Goal: Transaction & Acquisition: Purchase product/service

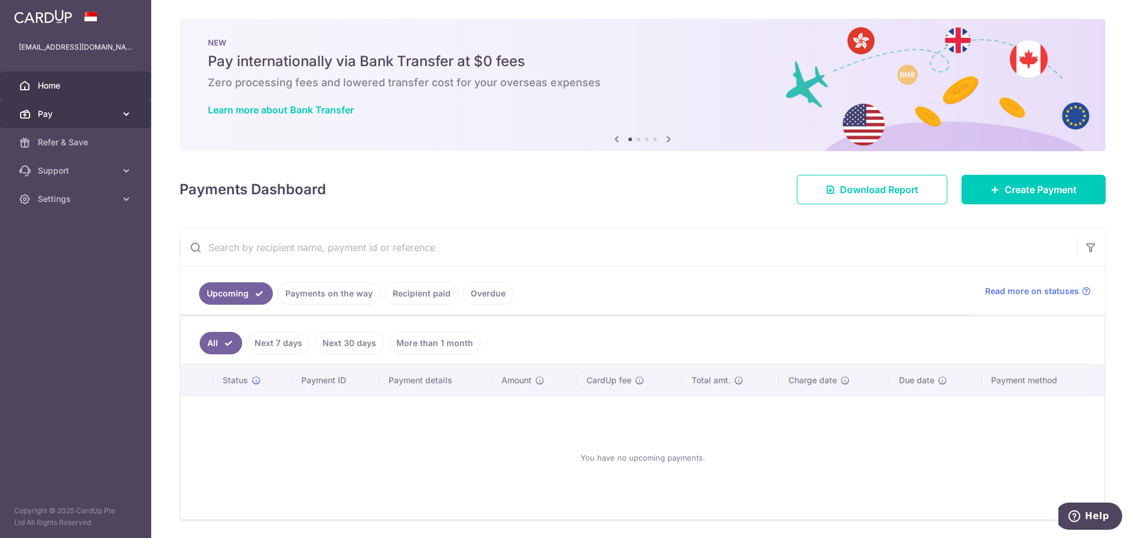
click at [47, 105] on link "Pay" at bounding box center [75, 114] width 151 height 28
click at [93, 142] on div at bounding box center [572, 271] width 1145 height 543
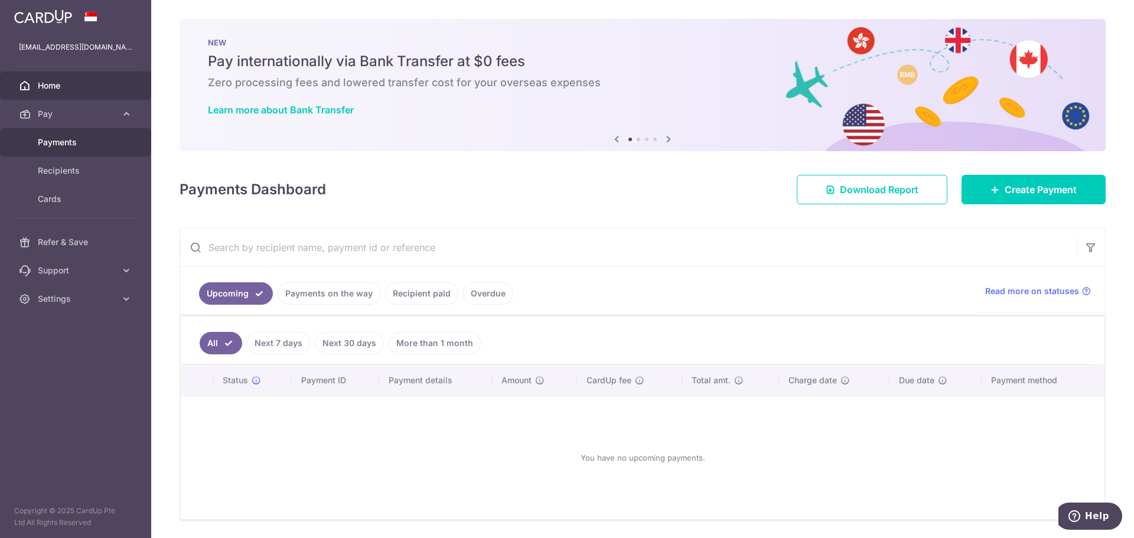
click at [42, 138] on span "Payments" at bounding box center [77, 142] width 78 height 12
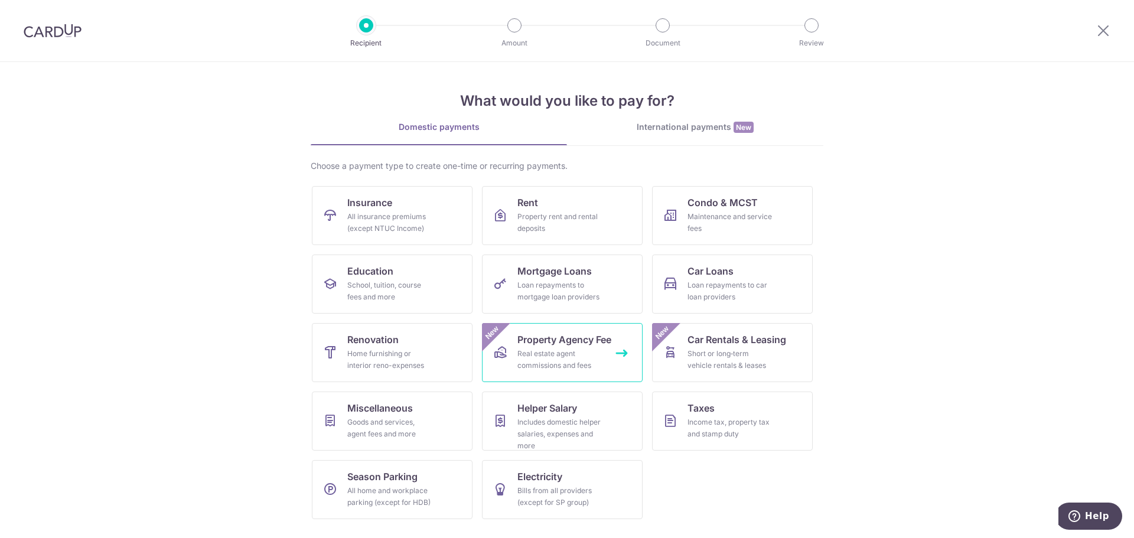
click at [618, 351] on link "Property Agency Fee Real estate agent commissions and fees New" at bounding box center [562, 352] width 161 height 59
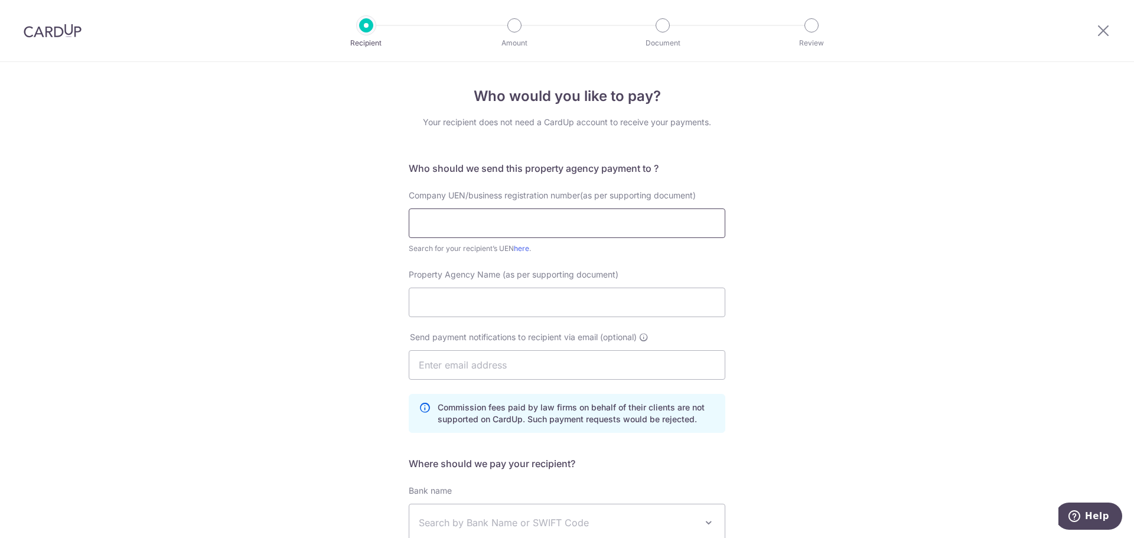
click at [496, 232] on input "text" at bounding box center [567, 224] width 317 height 30
type input "r"
drag, startPoint x: 464, startPoint y: 223, endPoint x: 359, endPoint y: 221, distance: 105.2
click at [359, 221] on div "Who would you like to pay? Your recipient does not need a CardUp account to rec…" at bounding box center [567, 388] width 1134 height 653
type input "199903004H"
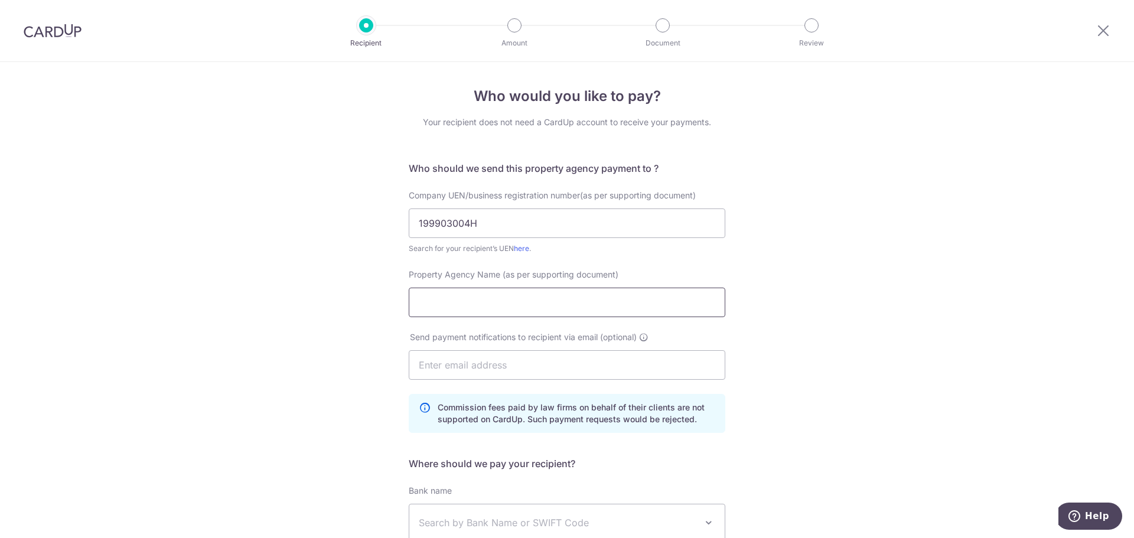
click at [478, 302] on input "Property Agency Name (as per supporting document)" at bounding box center [567, 303] width 317 height 30
type input "Propnex Realty Pte Ltd"
click at [511, 357] on input "text" at bounding box center [567, 365] width 317 height 30
type input "[EMAIL_ADDRESS][DOMAIN_NAME]"
type input "[PERSON_NAME]"
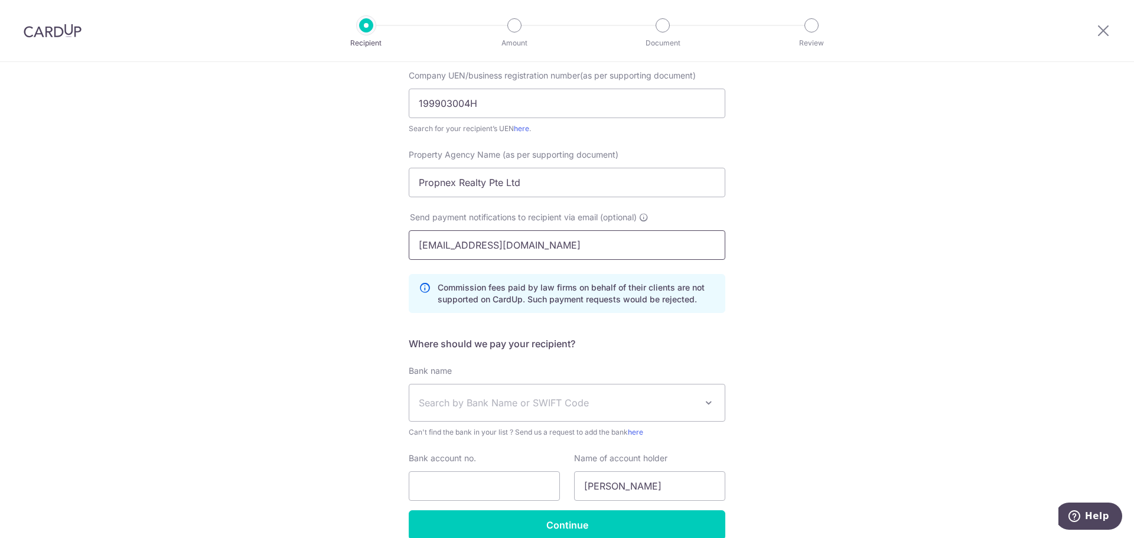
scroll to position [177, 0]
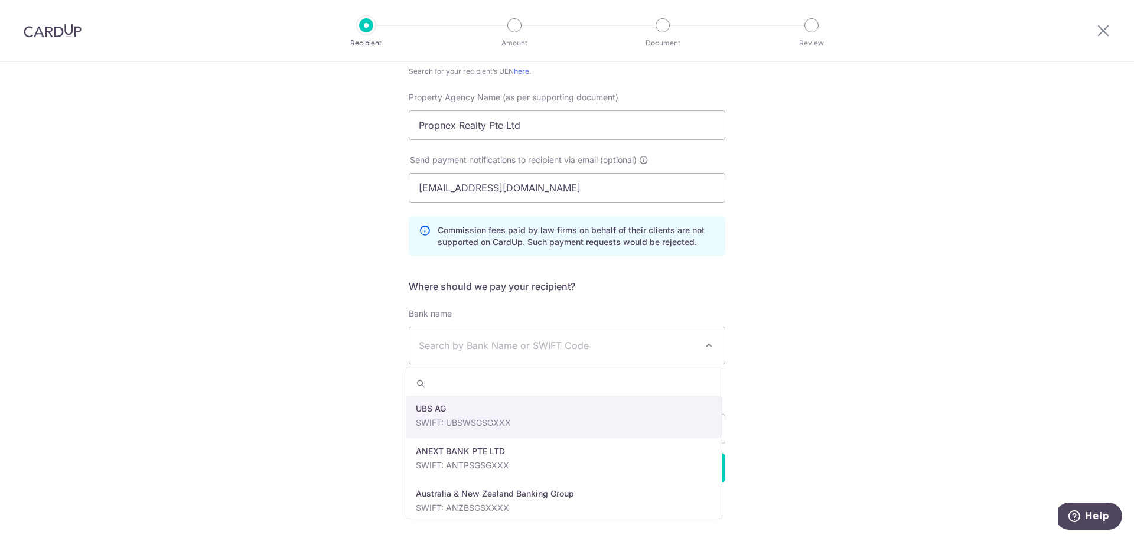
click at [594, 359] on span "Search by Bank Name or SWIFT Code" at bounding box center [566, 345] width 315 height 37
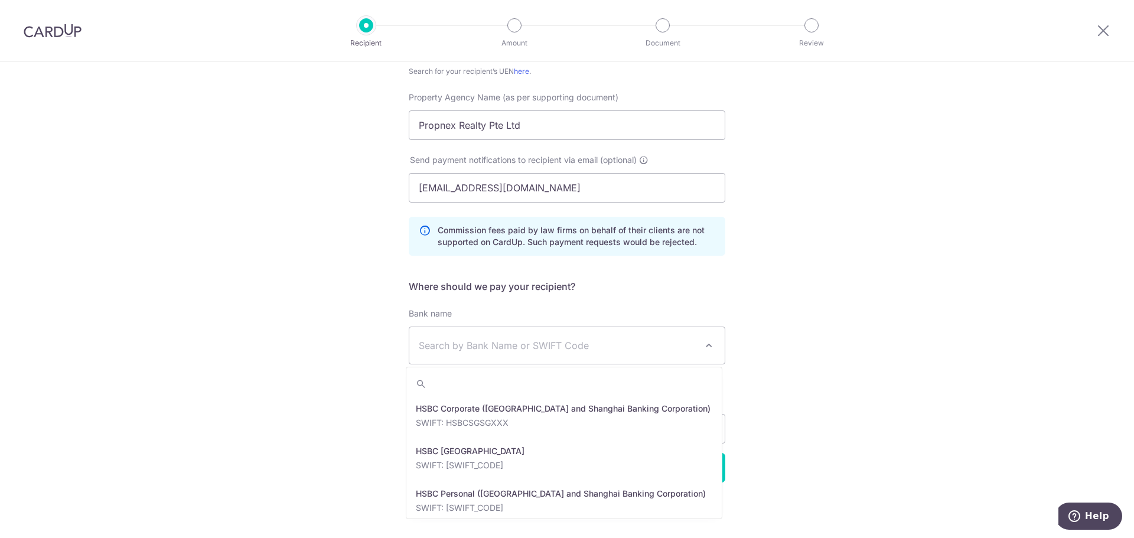
scroll to position [1477, 0]
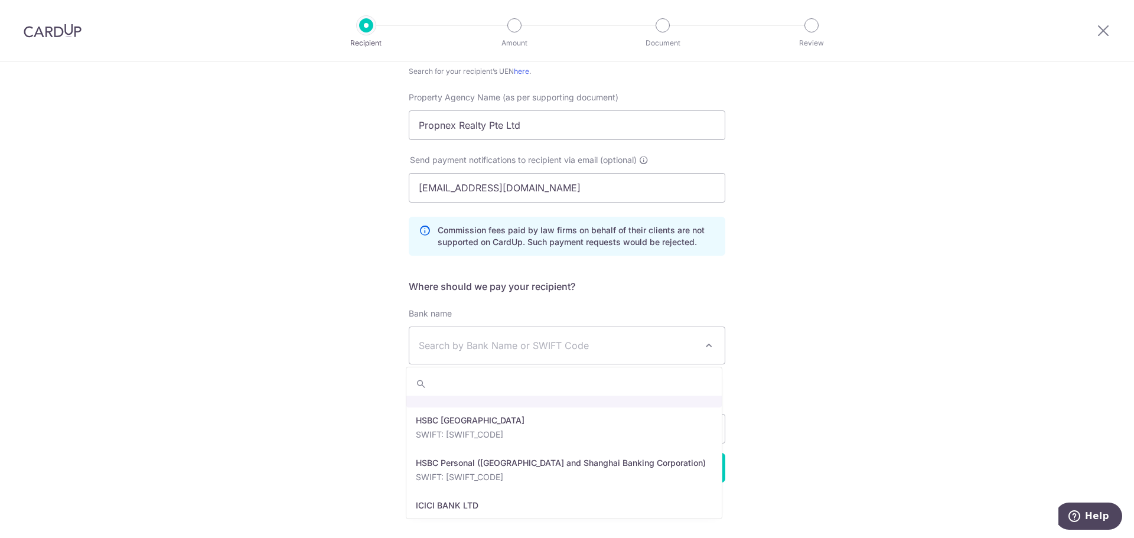
click at [525, 350] on span "Search by Bank Name or SWIFT Code" at bounding box center [558, 345] width 278 height 14
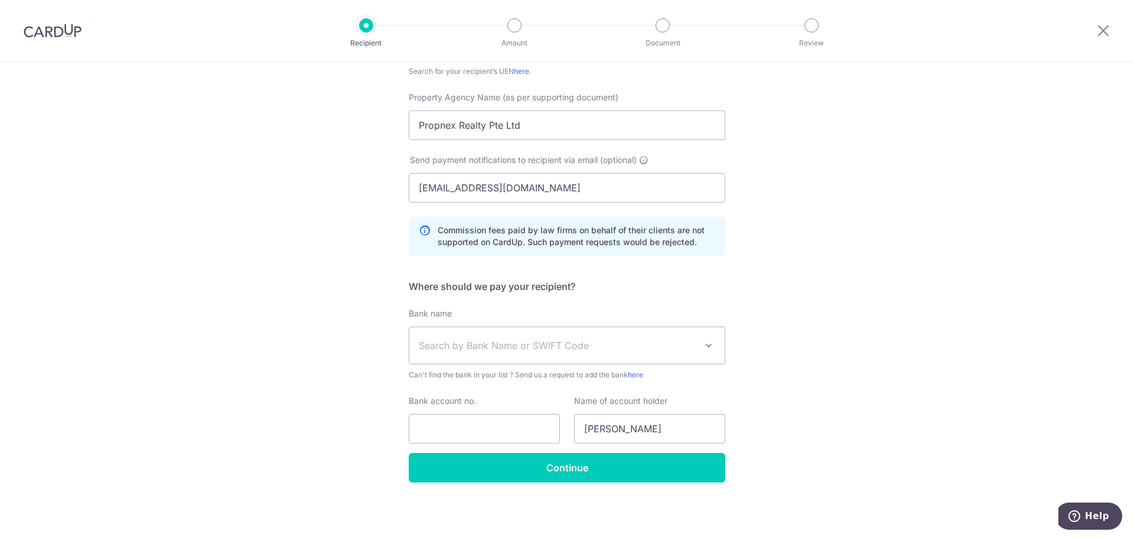
click at [523, 354] on span "Search by Bank Name or SWIFT Code" at bounding box center [566, 345] width 315 height 37
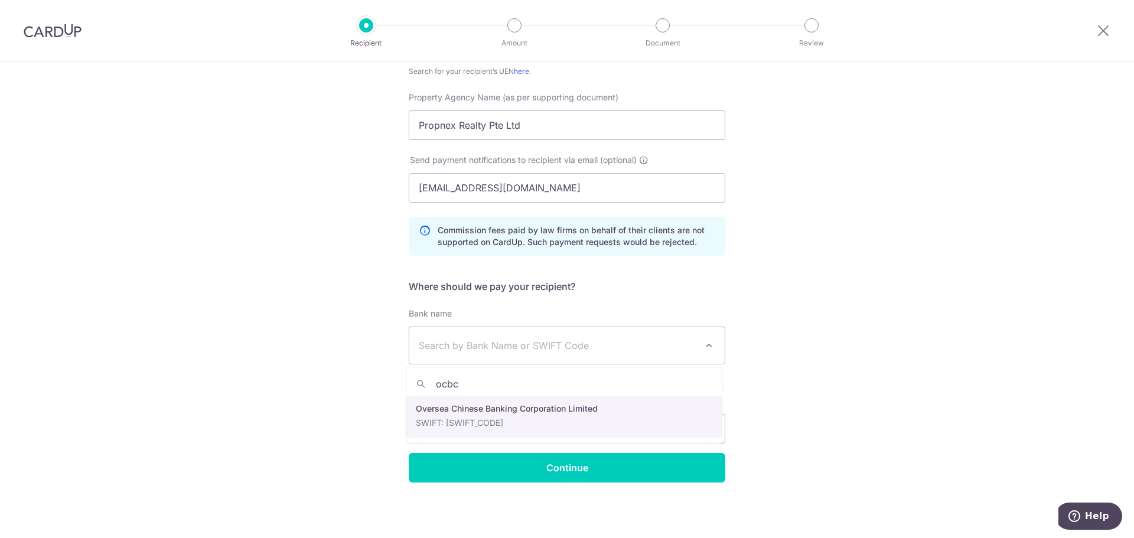
type input "ocbc"
select select "12"
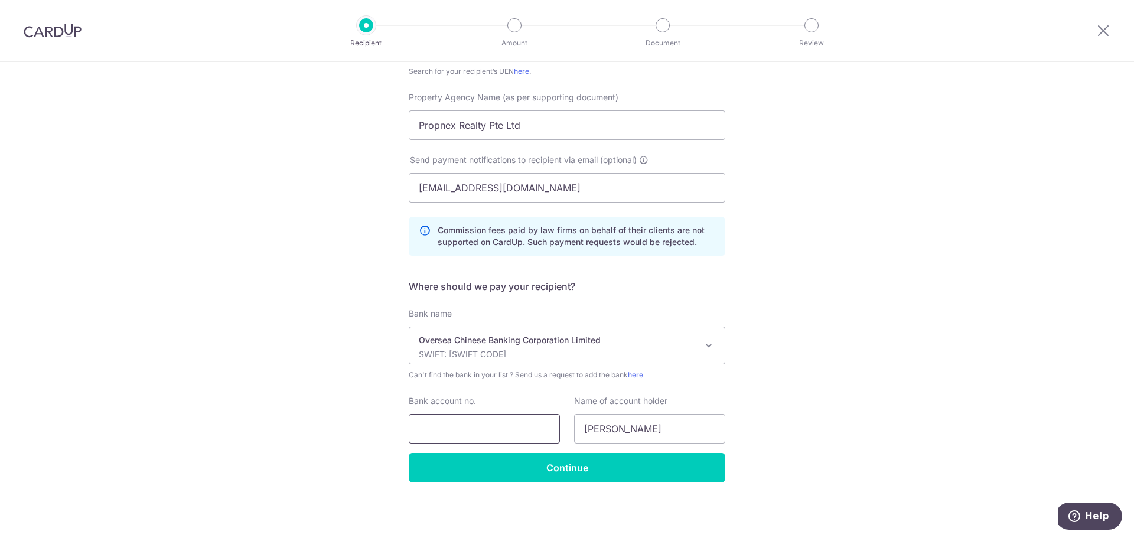
click at [493, 429] on input "Bank account no." at bounding box center [484, 429] width 151 height 30
type input "501807101001"
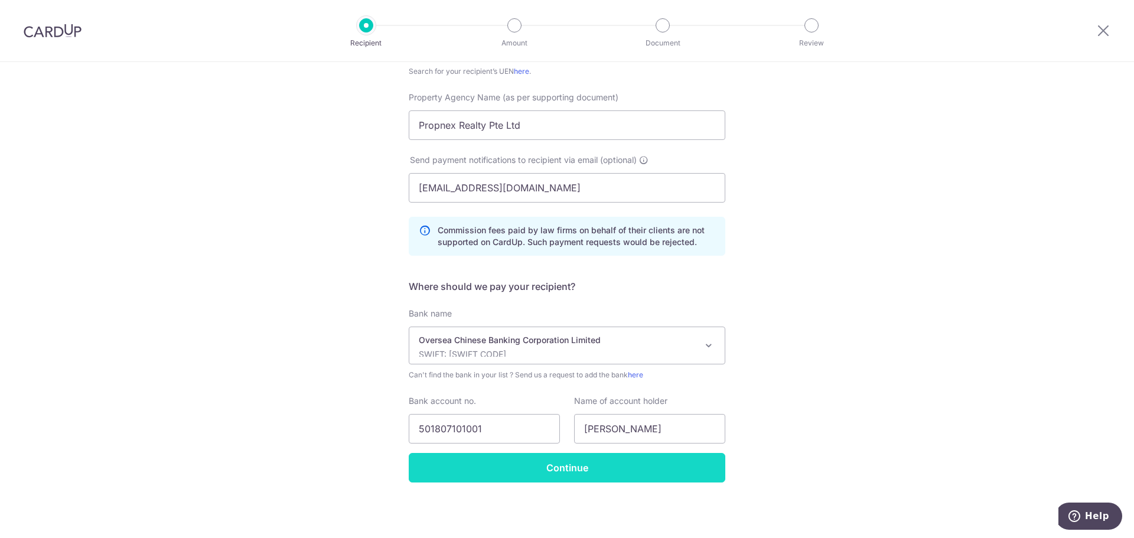
click at [653, 476] on input "Continue" at bounding box center [567, 468] width 317 height 30
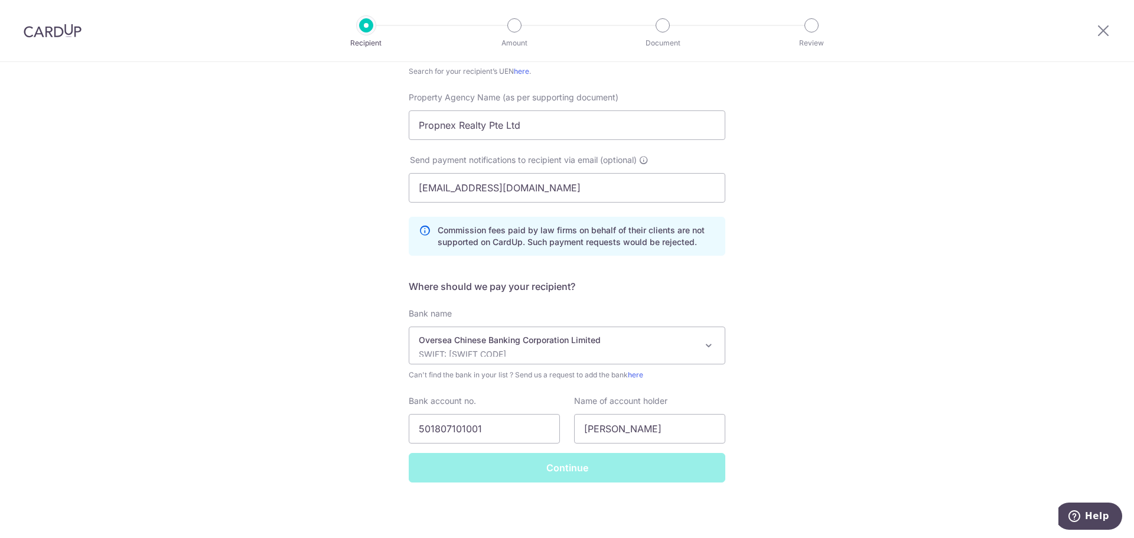
click at [653, 476] on div "Continue" at bounding box center [567, 468] width 331 height 30
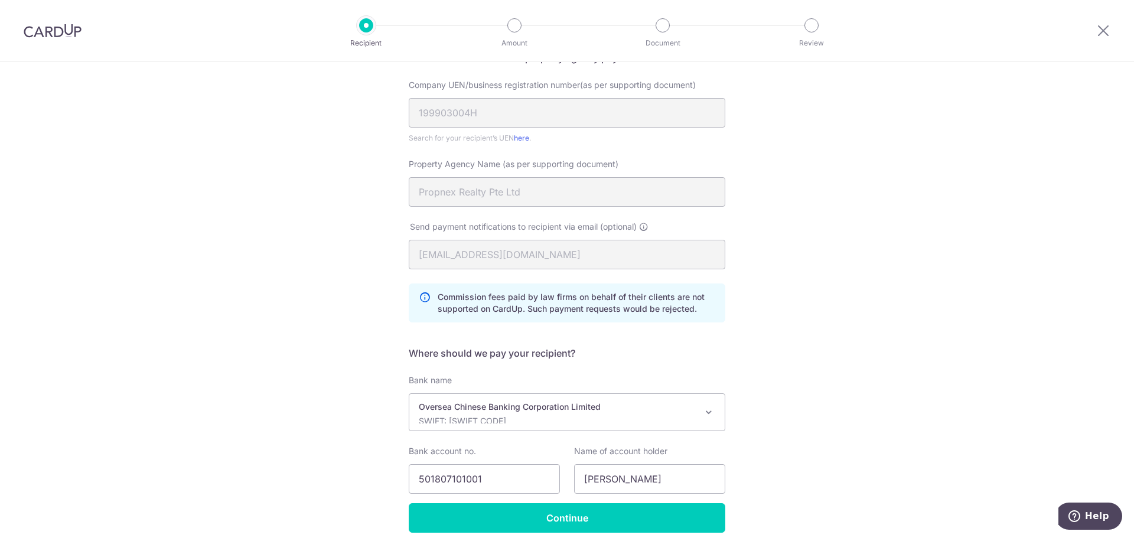
scroll to position [161, 0]
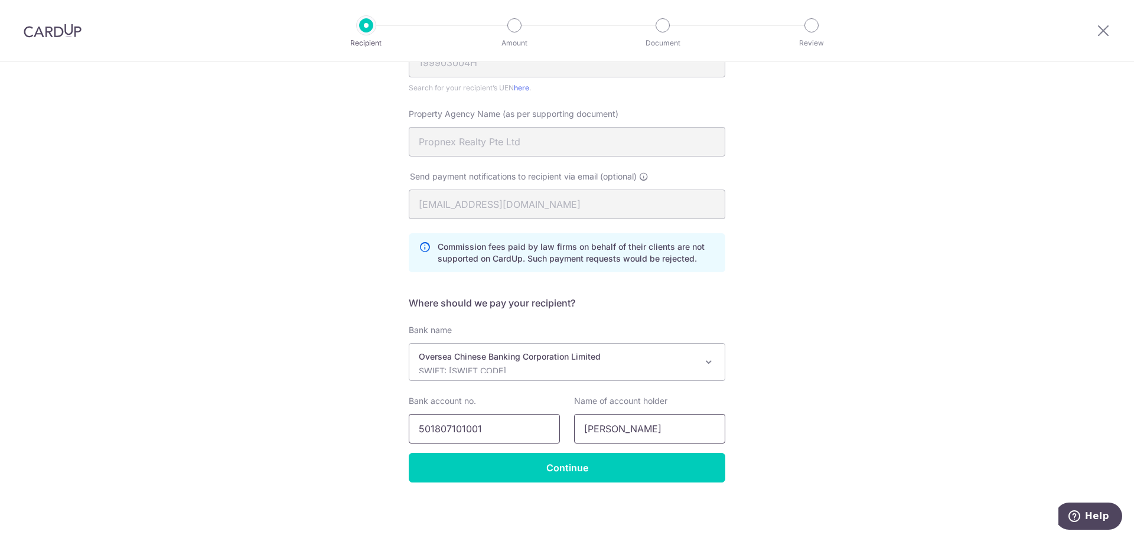
drag, startPoint x: 657, startPoint y: 426, endPoint x: 475, endPoint y: 424, distance: 181.9
click at [475, 424] on div "Bank account no. 501807101001 Name of account holder Chua Lian Lian" at bounding box center [567, 419] width 331 height 48
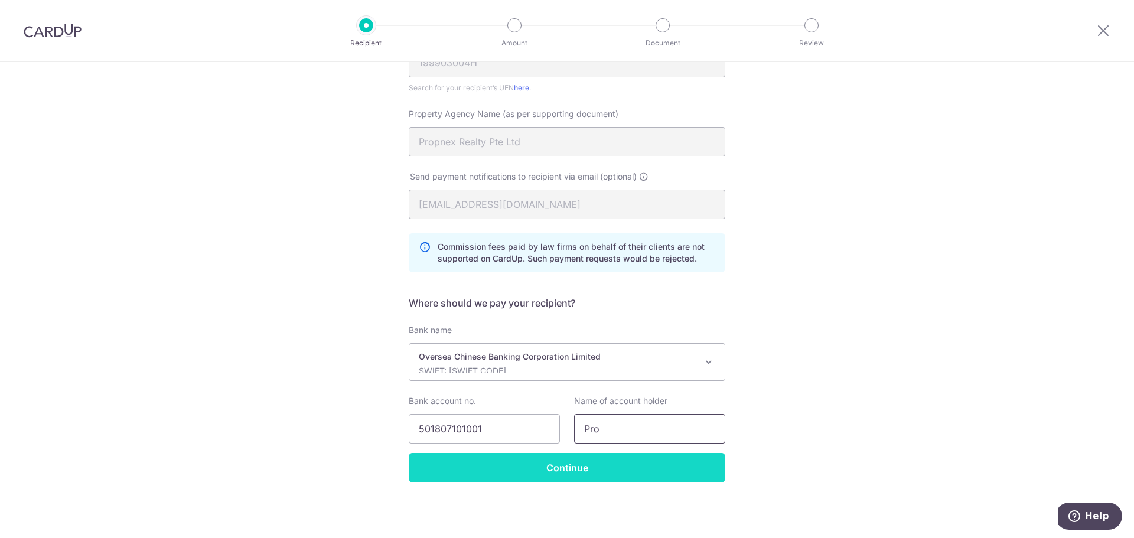
type input "Propnex Realty Pte Ltd"
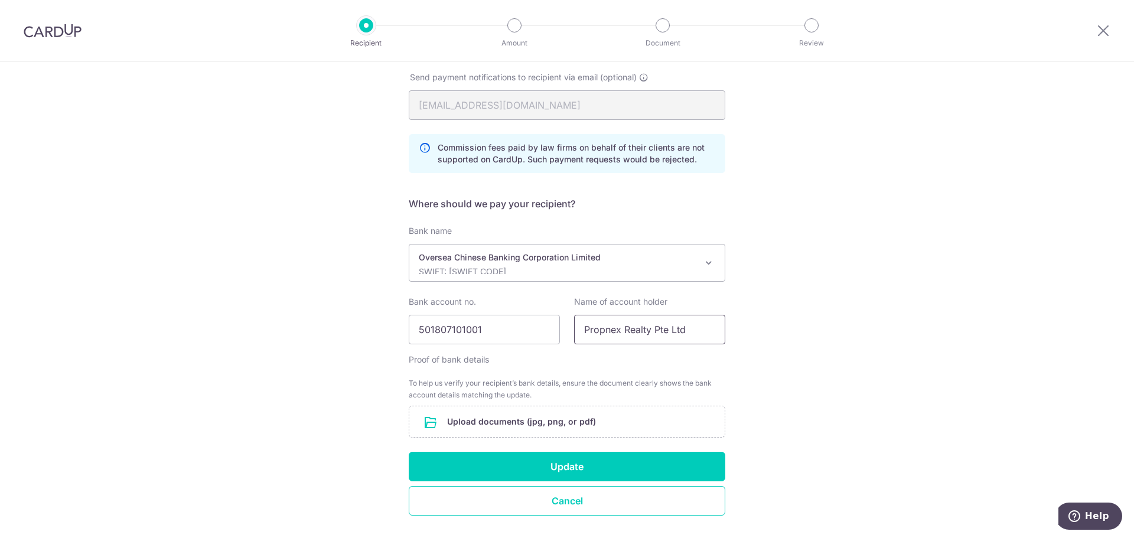
scroll to position [293, 0]
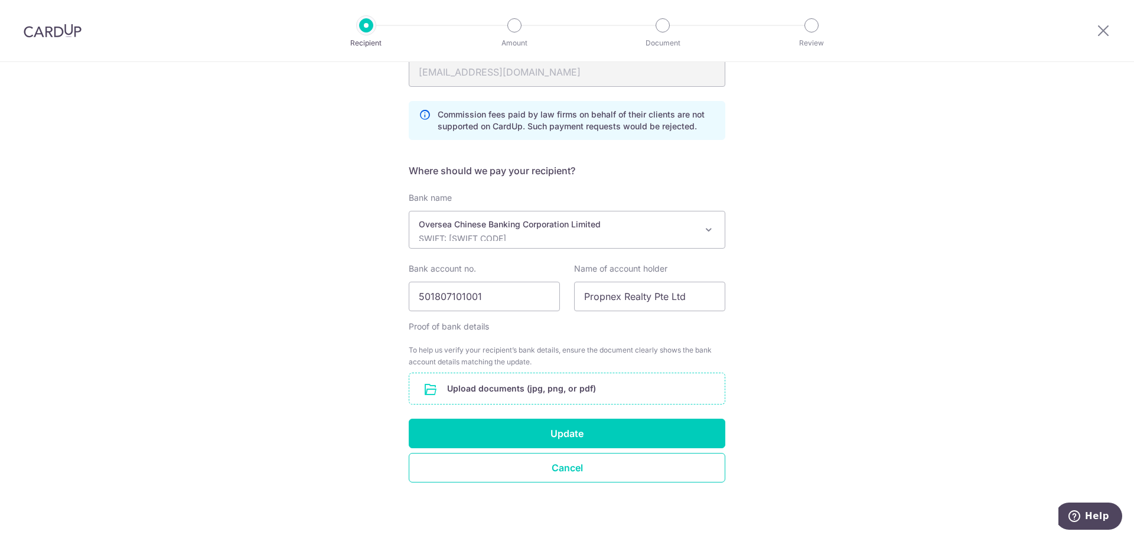
click at [445, 391] on input "file" at bounding box center [566, 388] width 315 height 31
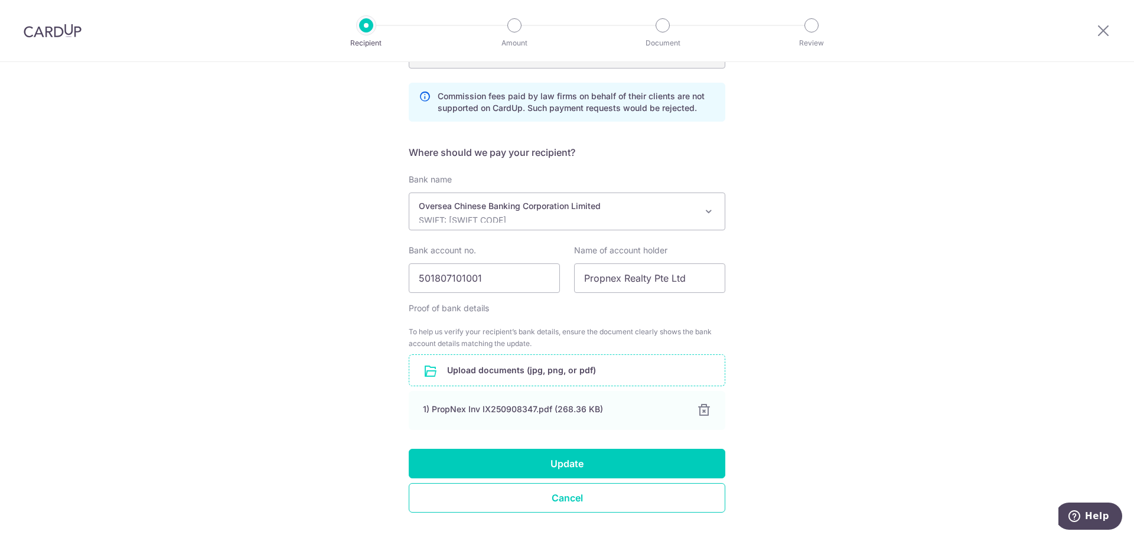
scroll to position [341, 0]
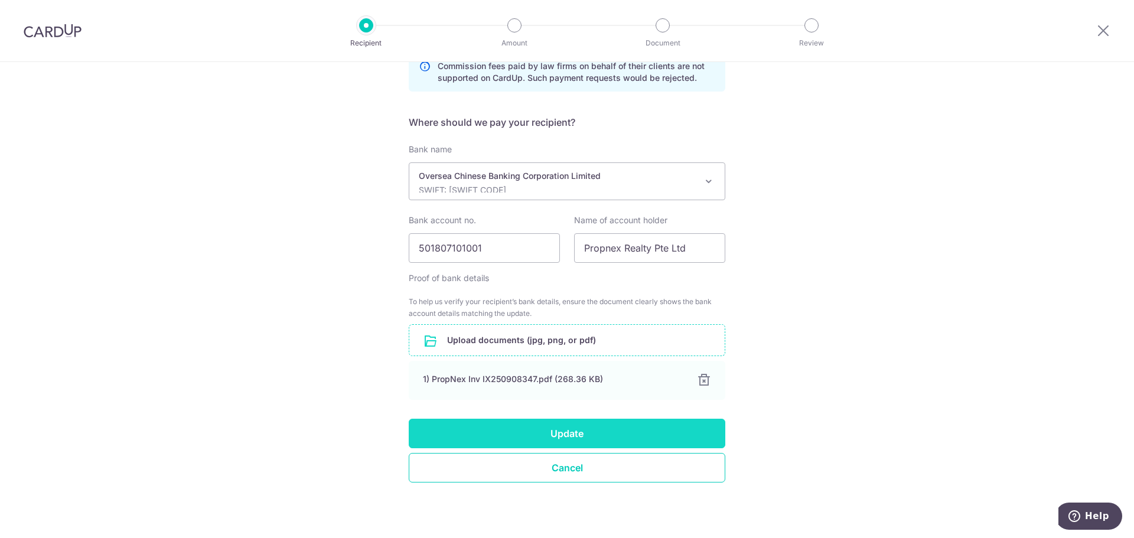
click at [661, 428] on button "Update" at bounding box center [567, 434] width 317 height 30
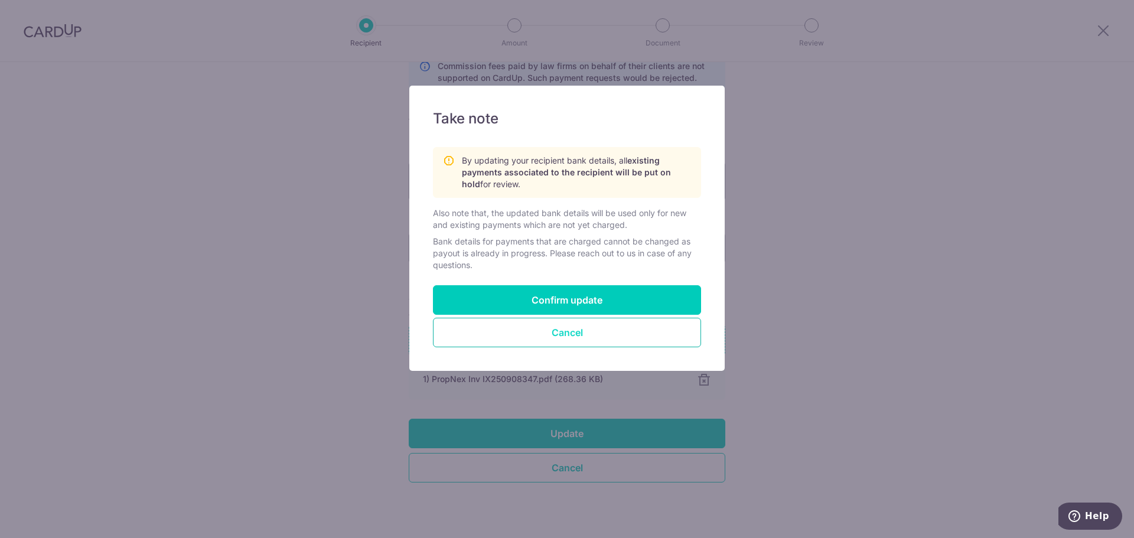
click at [596, 331] on button "Cancel" at bounding box center [567, 333] width 268 height 30
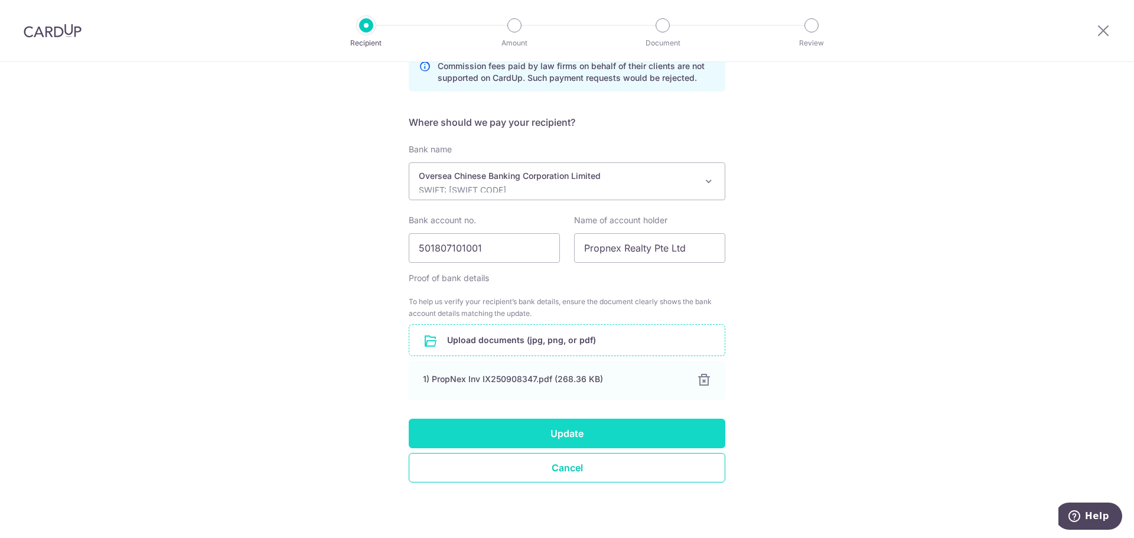
click at [589, 442] on button "Update" at bounding box center [567, 434] width 317 height 30
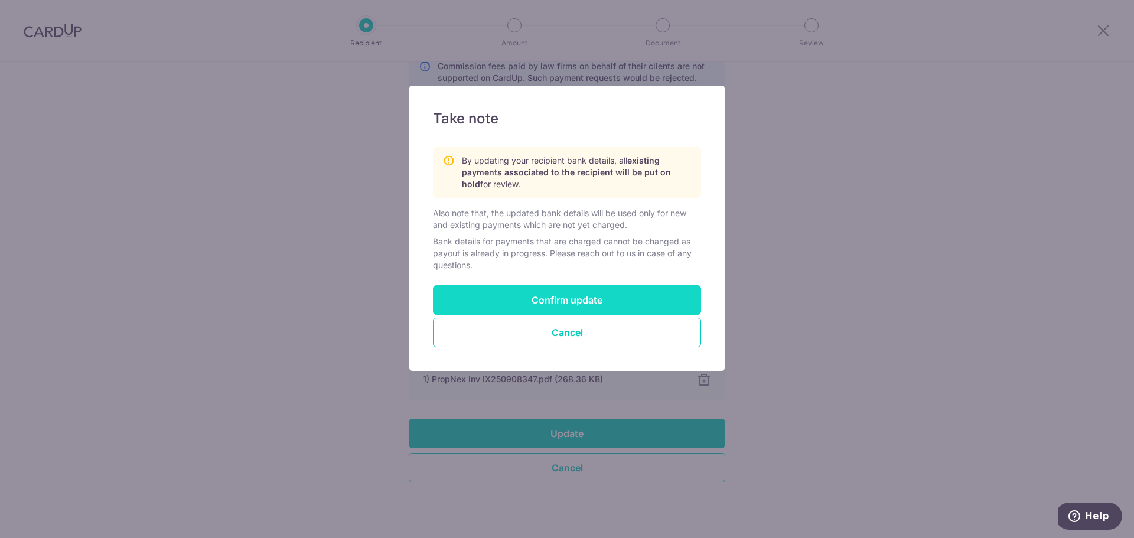
click at [574, 298] on button "Confirm update" at bounding box center [567, 300] width 268 height 30
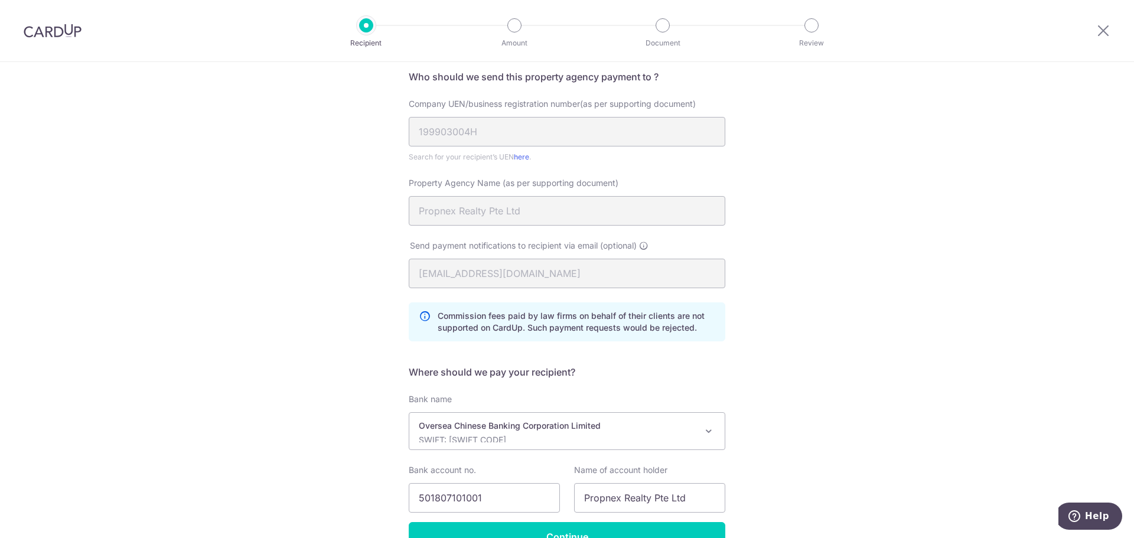
scroll to position [161, 0]
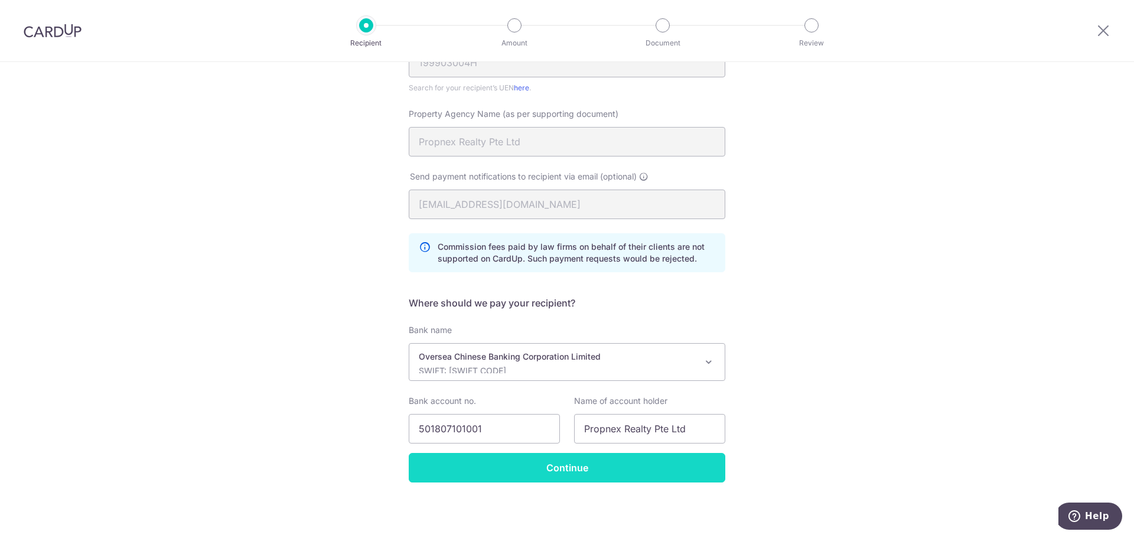
click at [590, 467] on input "Continue" at bounding box center [567, 468] width 317 height 30
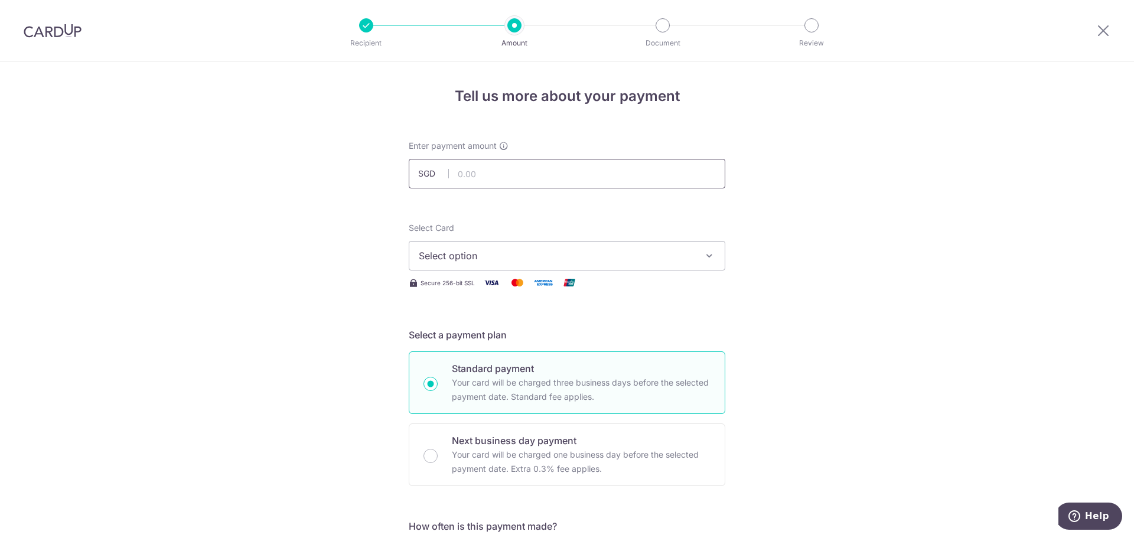
click at [473, 172] on input "text" at bounding box center [567, 174] width 317 height 30
type input "3,815.00"
click at [592, 265] on button "Select option" at bounding box center [567, 256] width 317 height 30
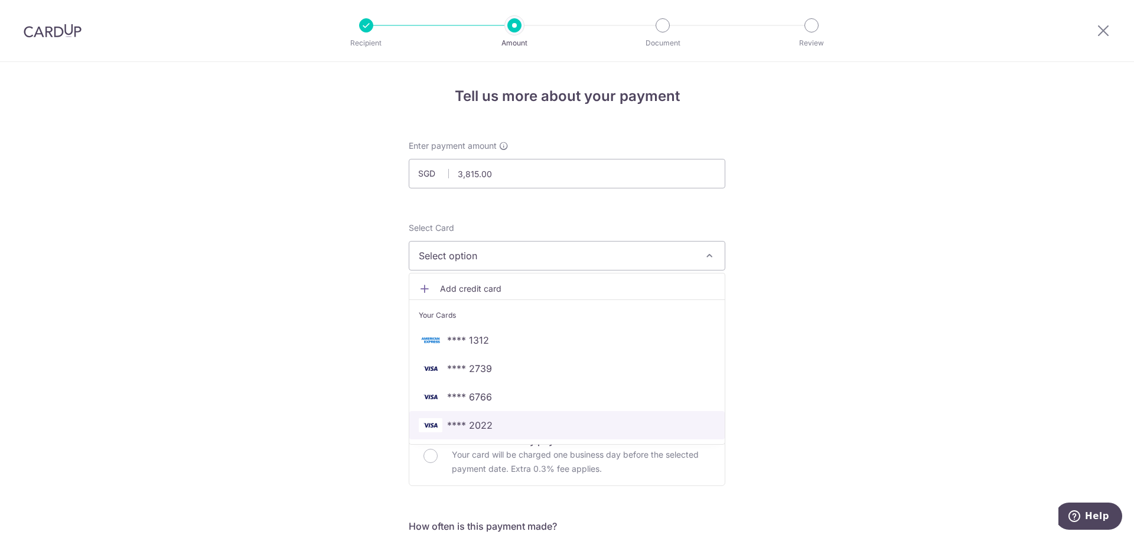
click at [467, 432] on span "**** 2022" at bounding box center [469, 425] width 45 height 14
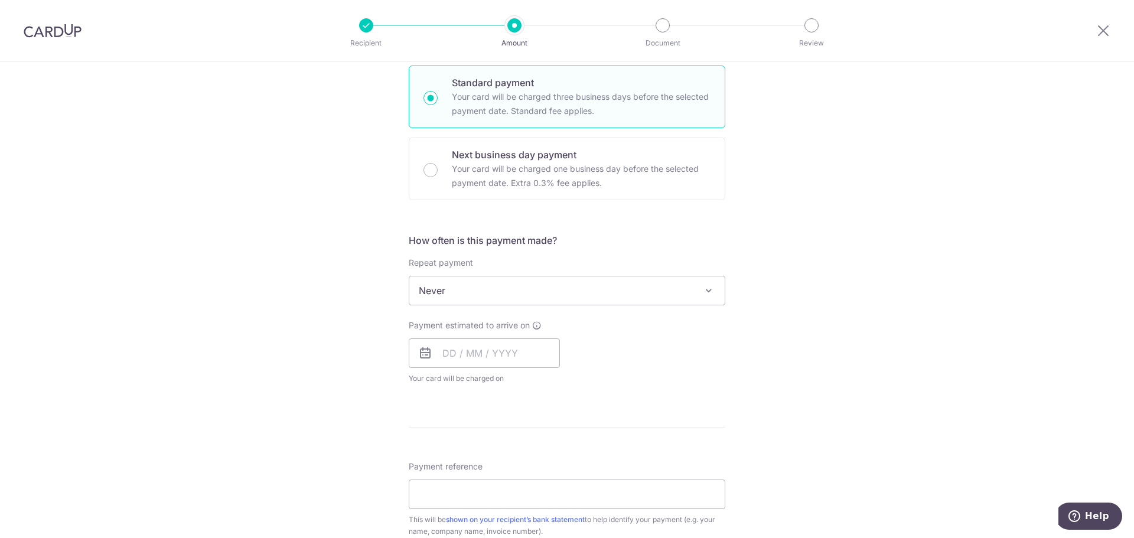
scroll to position [295, 0]
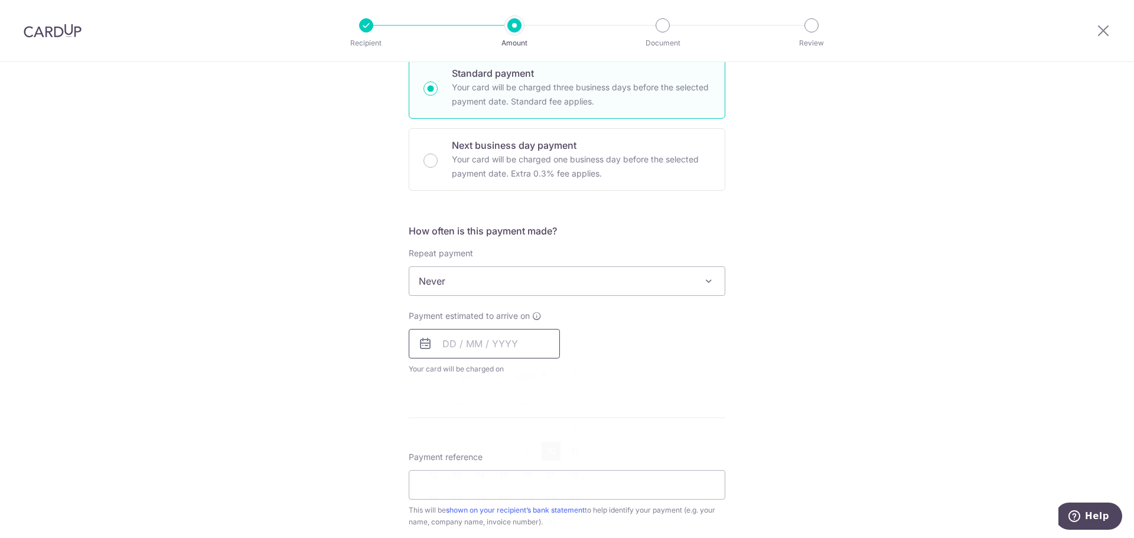
click at [516, 348] on input "text" at bounding box center [484, 344] width 151 height 30
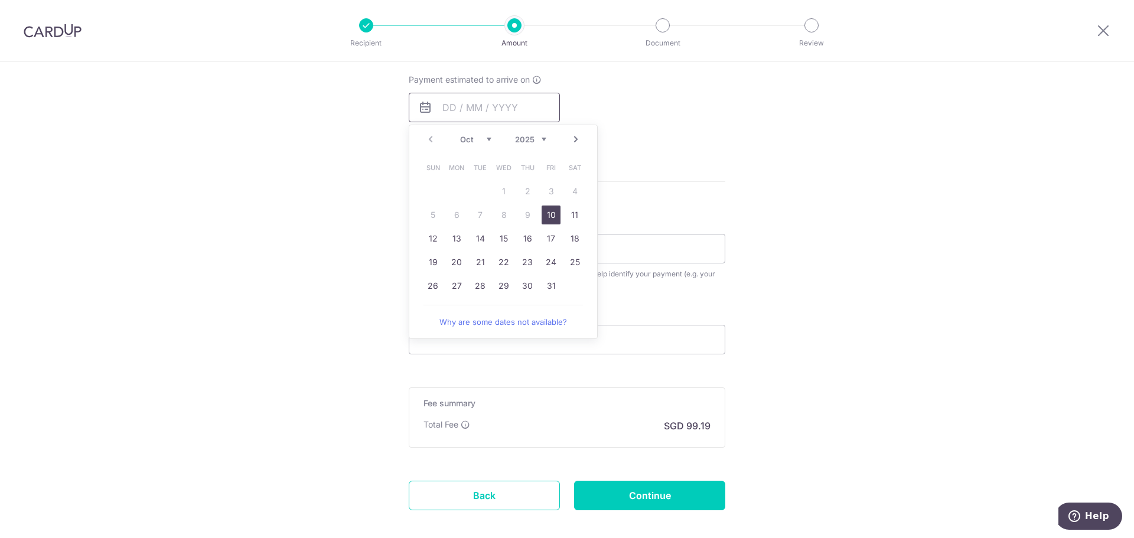
scroll to position [591, 0]
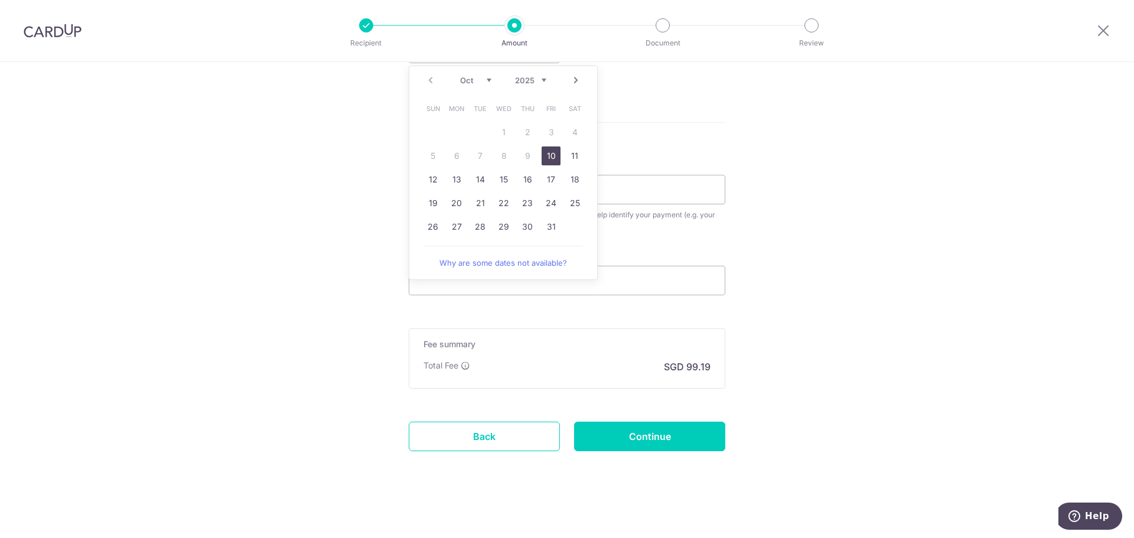
click at [551, 161] on link "10" at bounding box center [551, 155] width 19 height 19
type input "[DATE]"
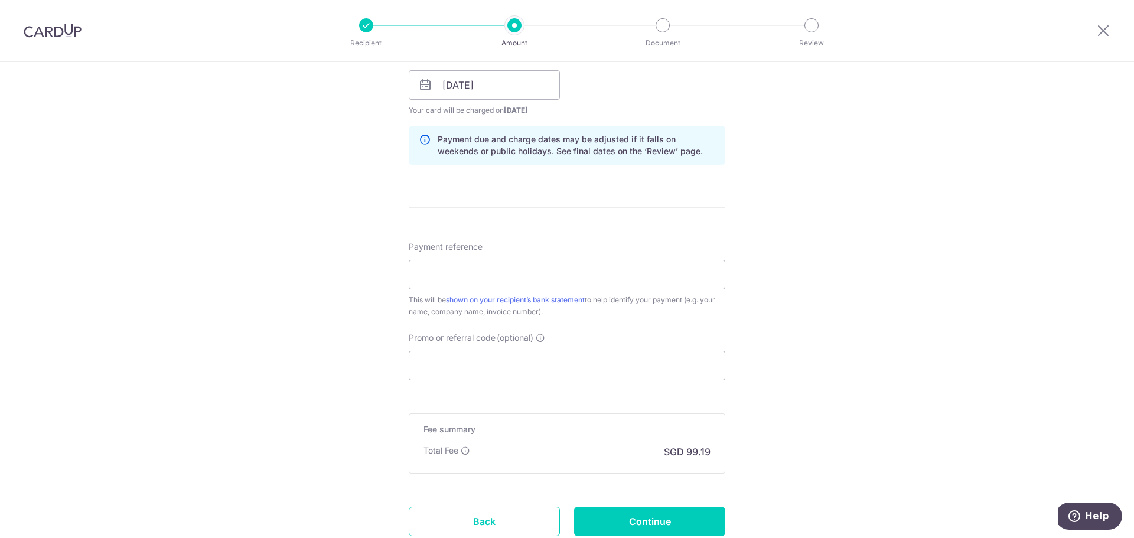
scroll to position [523, 0]
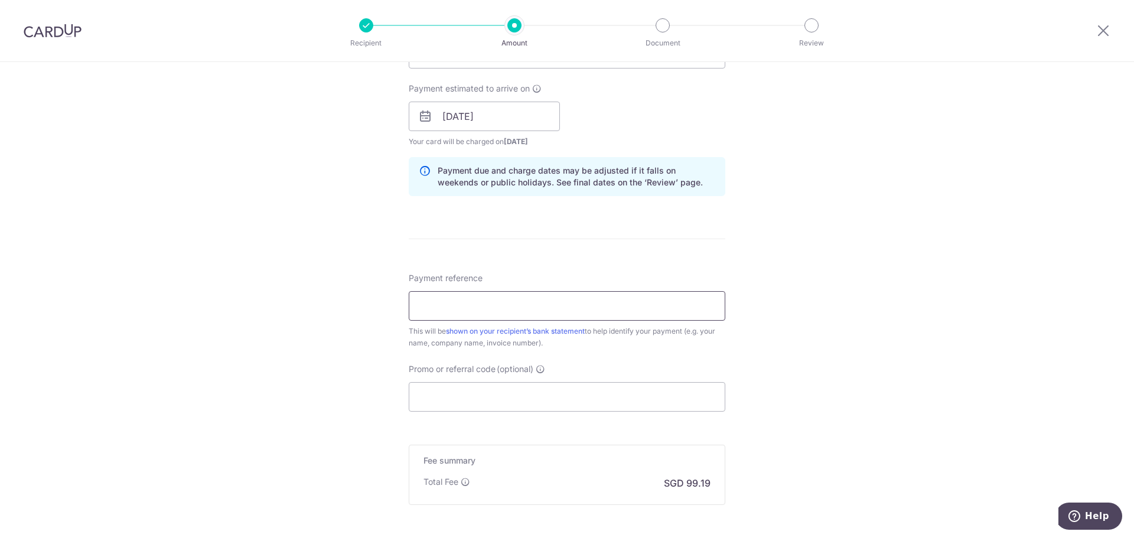
click at [571, 308] on input "Payment reference" at bounding box center [567, 306] width 317 height 30
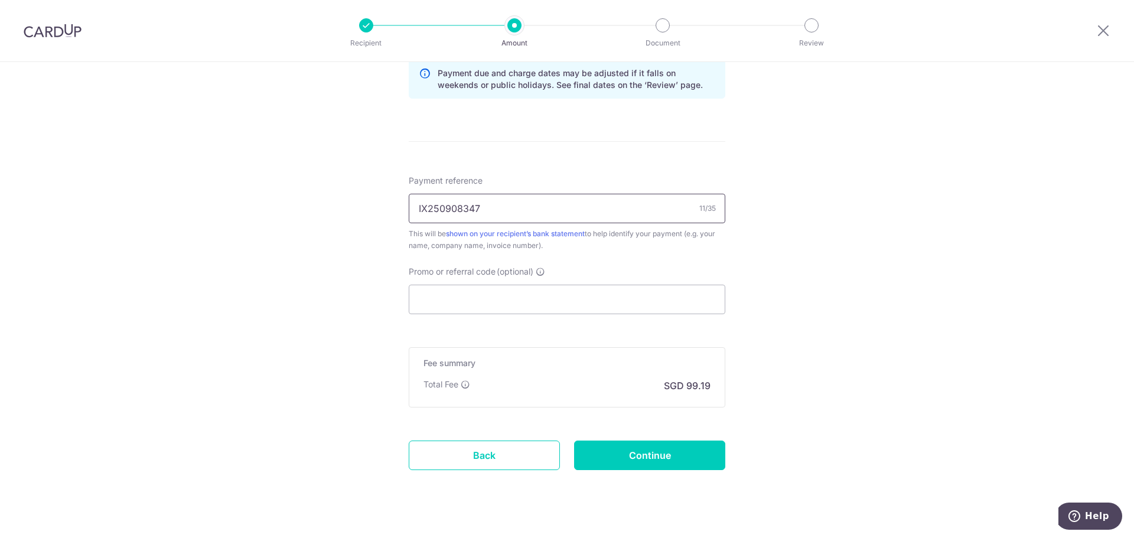
scroll to position [641, 0]
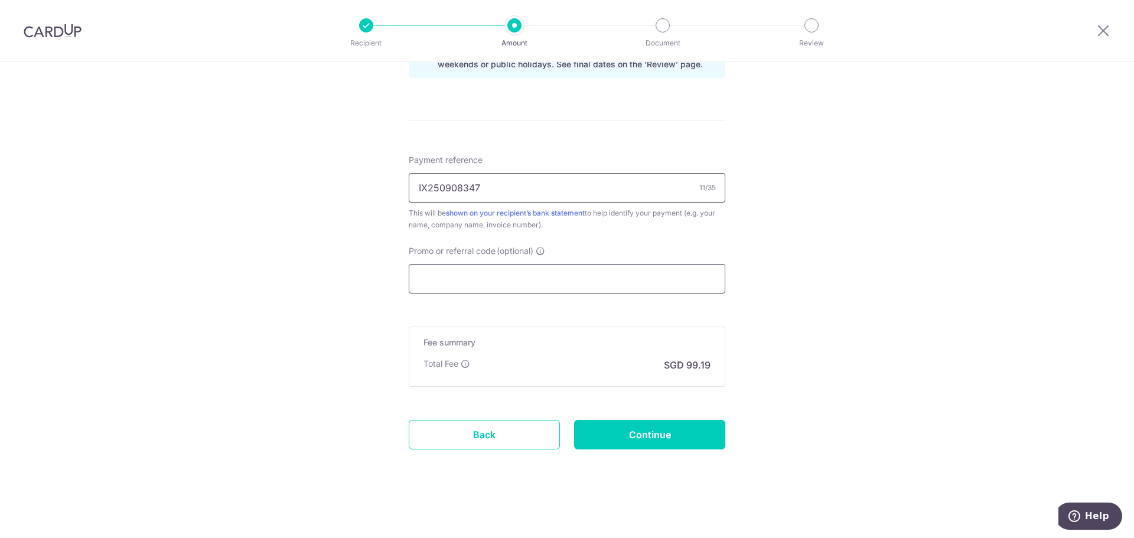
type input "IX250908347"
click at [599, 277] on input "Promo or referral code (optional)" at bounding box center [567, 279] width 317 height 30
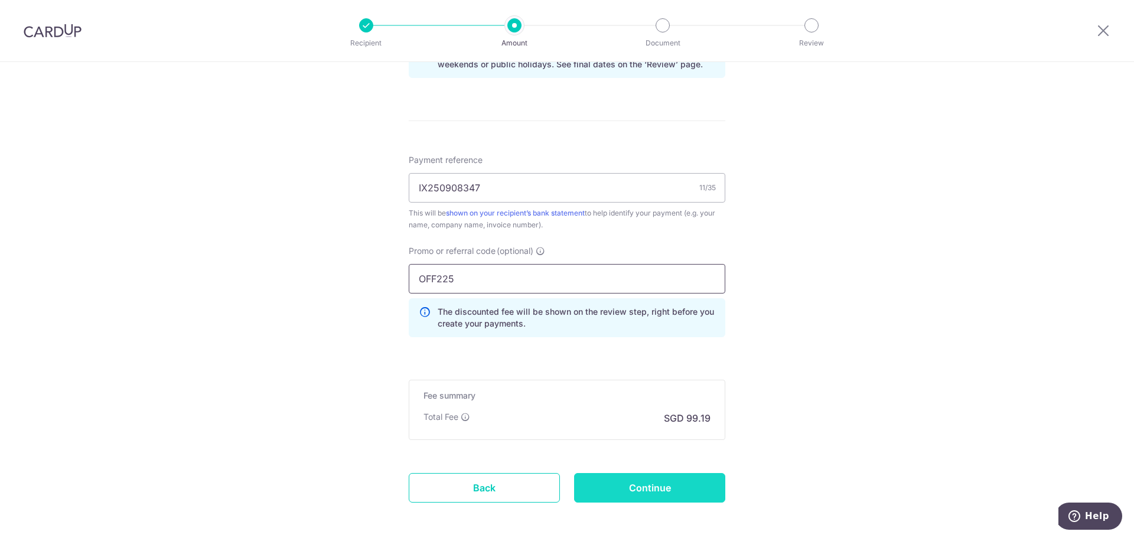
type input "OFF225"
click at [685, 490] on input "Continue" at bounding box center [649, 488] width 151 height 30
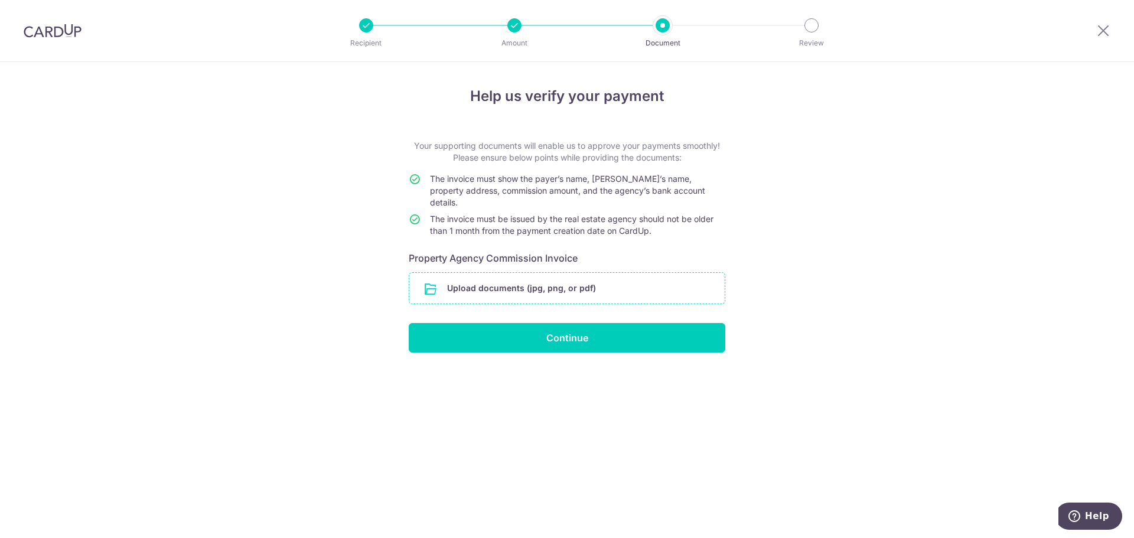
click at [527, 278] on input "file" at bounding box center [566, 288] width 315 height 31
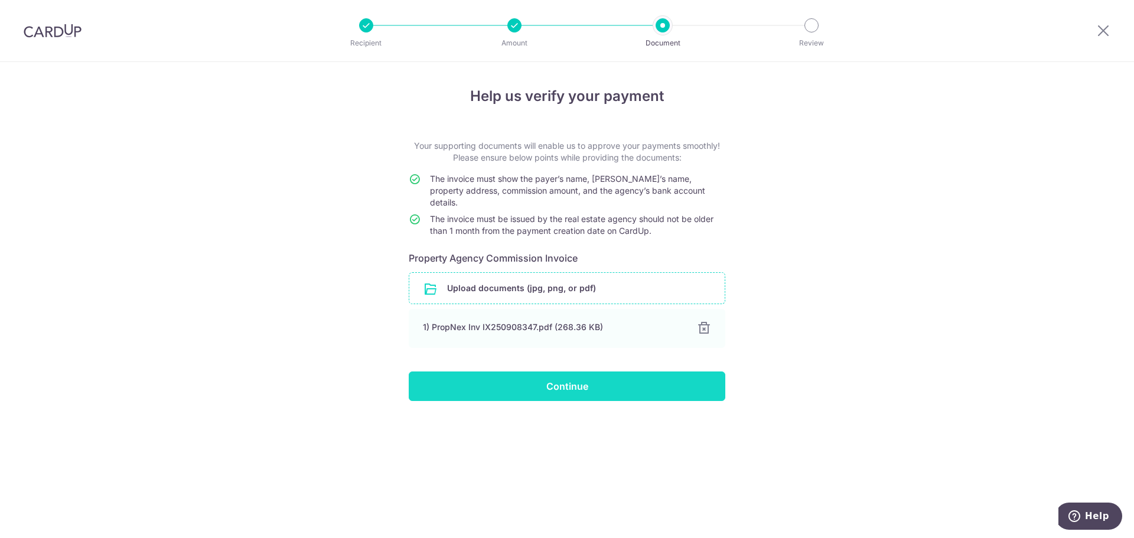
click at [582, 377] on input "Continue" at bounding box center [567, 387] width 317 height 30
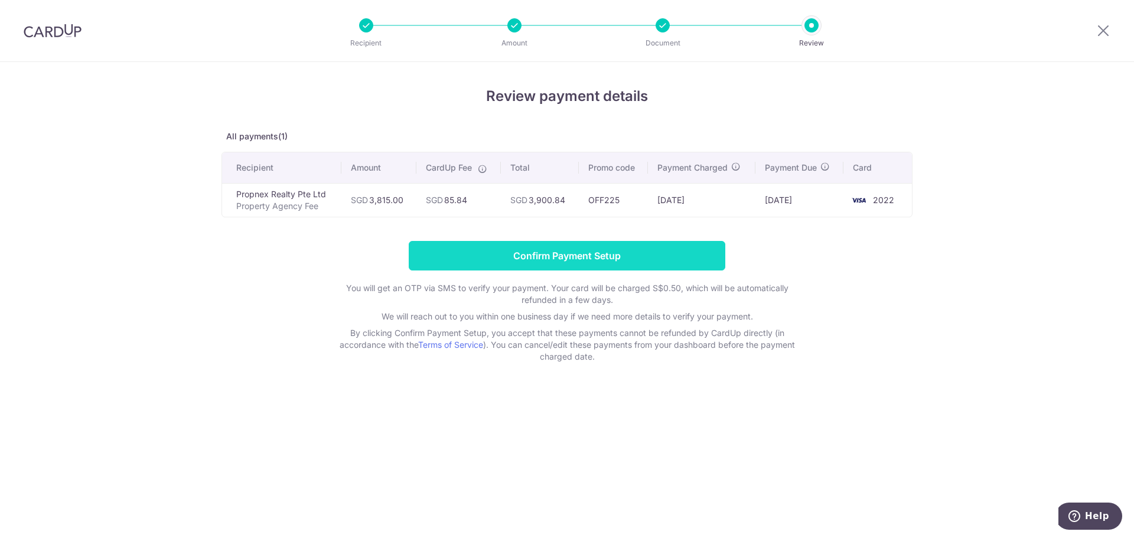
click at [568, 261] on input "Confirm Payment Setup" at bounding box center [567, 256] width 317 height 30
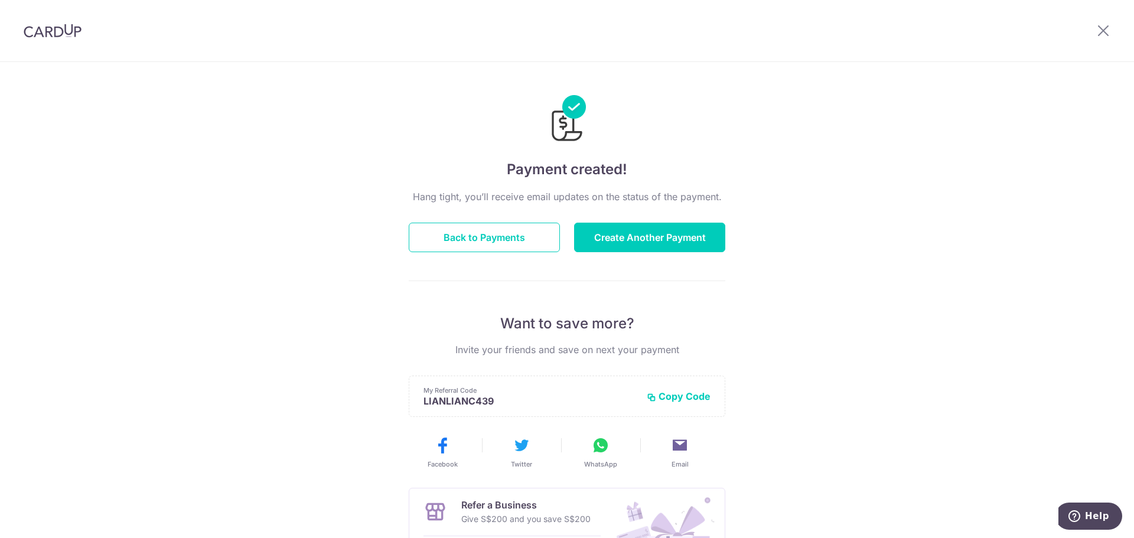
click at [1111, 29] on div at bounding box center [1103, 30] width 61 height 61
click at [1100, 29] on icon at bounding box center [1103, 30] width 14 height 15
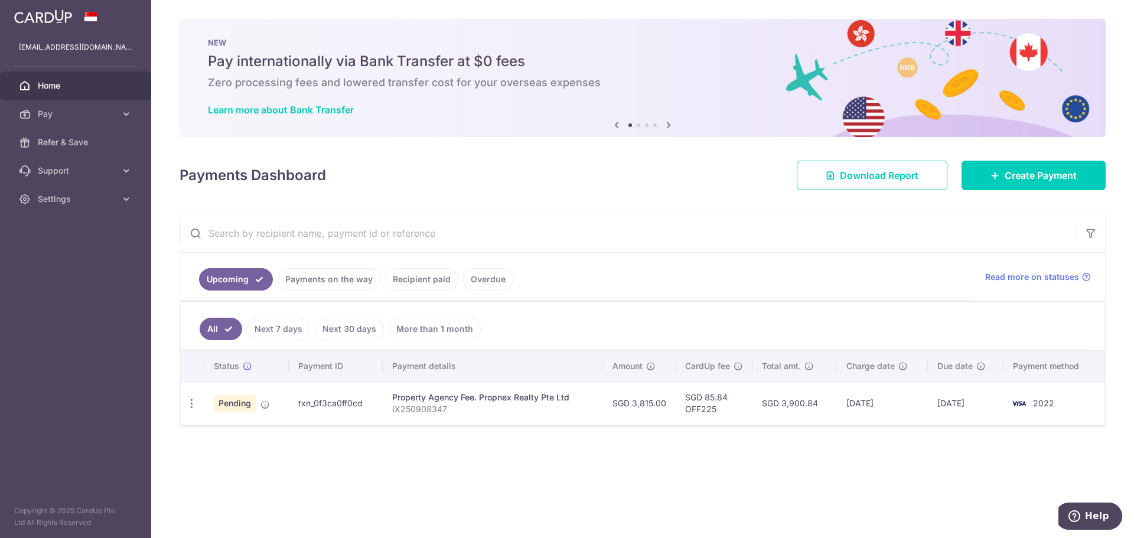
click at [71, 269] on aside "[EMAIL_ADDRESS][DOMAIN_NAME] Home Pay Payments Recipients Cards Refer & Save Su…" at bounding box center [75, 269] width 151 height 538
click at [68, 201] on span "Settings" at bounding box center [77, 199] width 78 height 12
click at [61, 253] on span "Logout" at bounding box center [77, 256] width 78 height 12
